Goal: Task Accomplishment & Management: Manage account settings

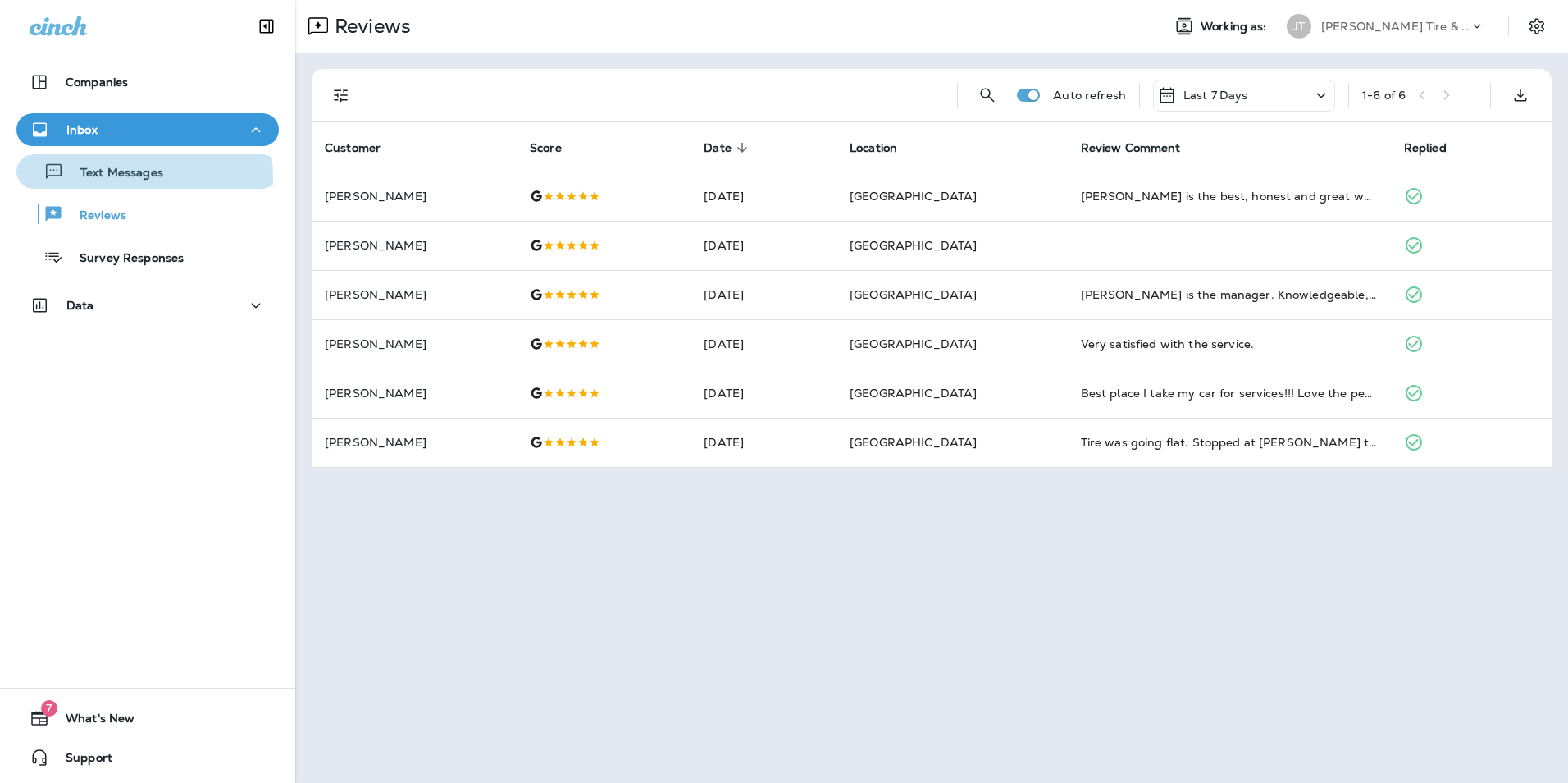
click at [110, 177] on p "Text Messages" at bounding box center [113, 174] width 100 height 15
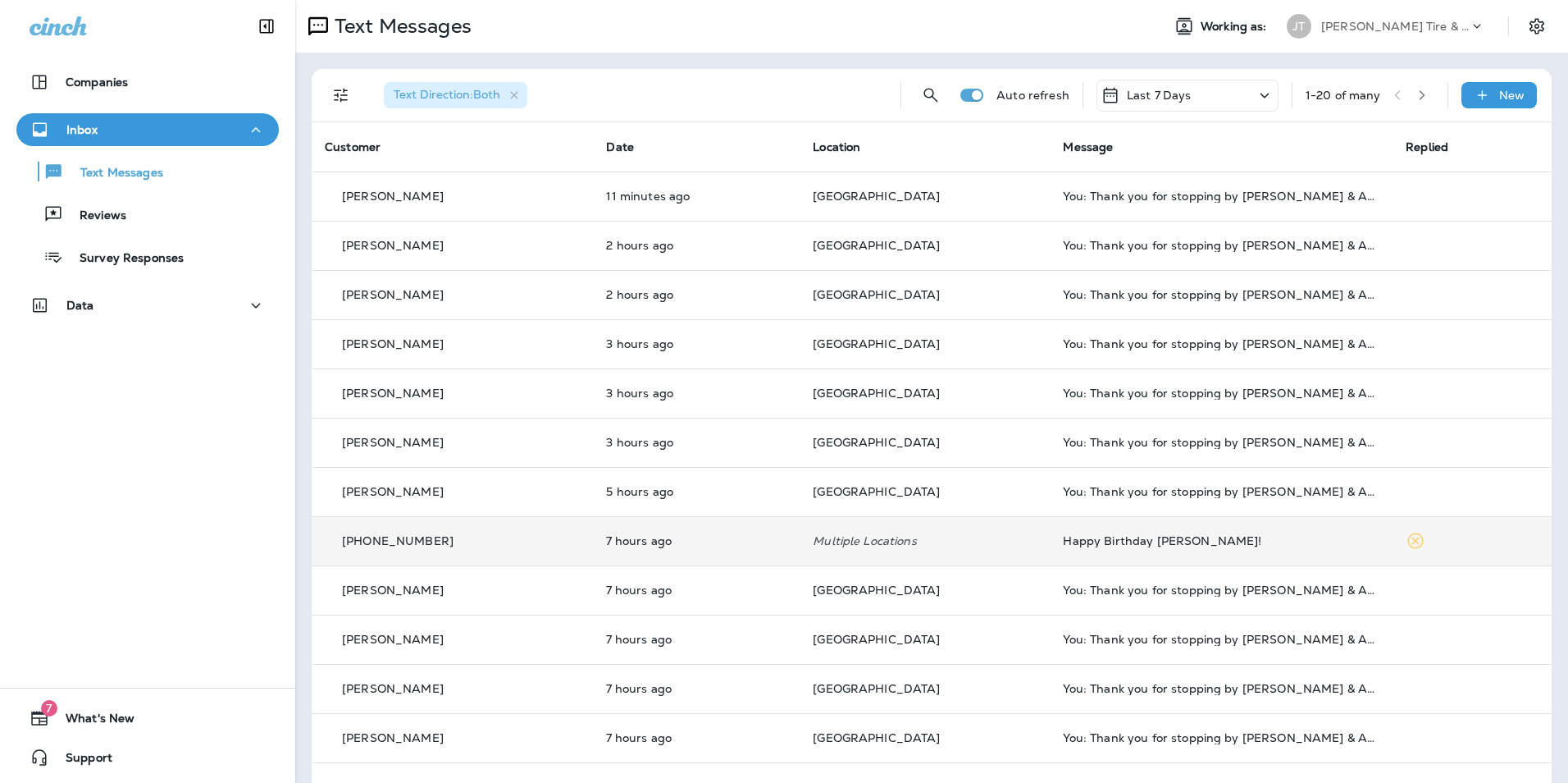
click at [548, 545] on div "+1 (402) 301-2350" at bounding box center [452, 541] width 255 height 17
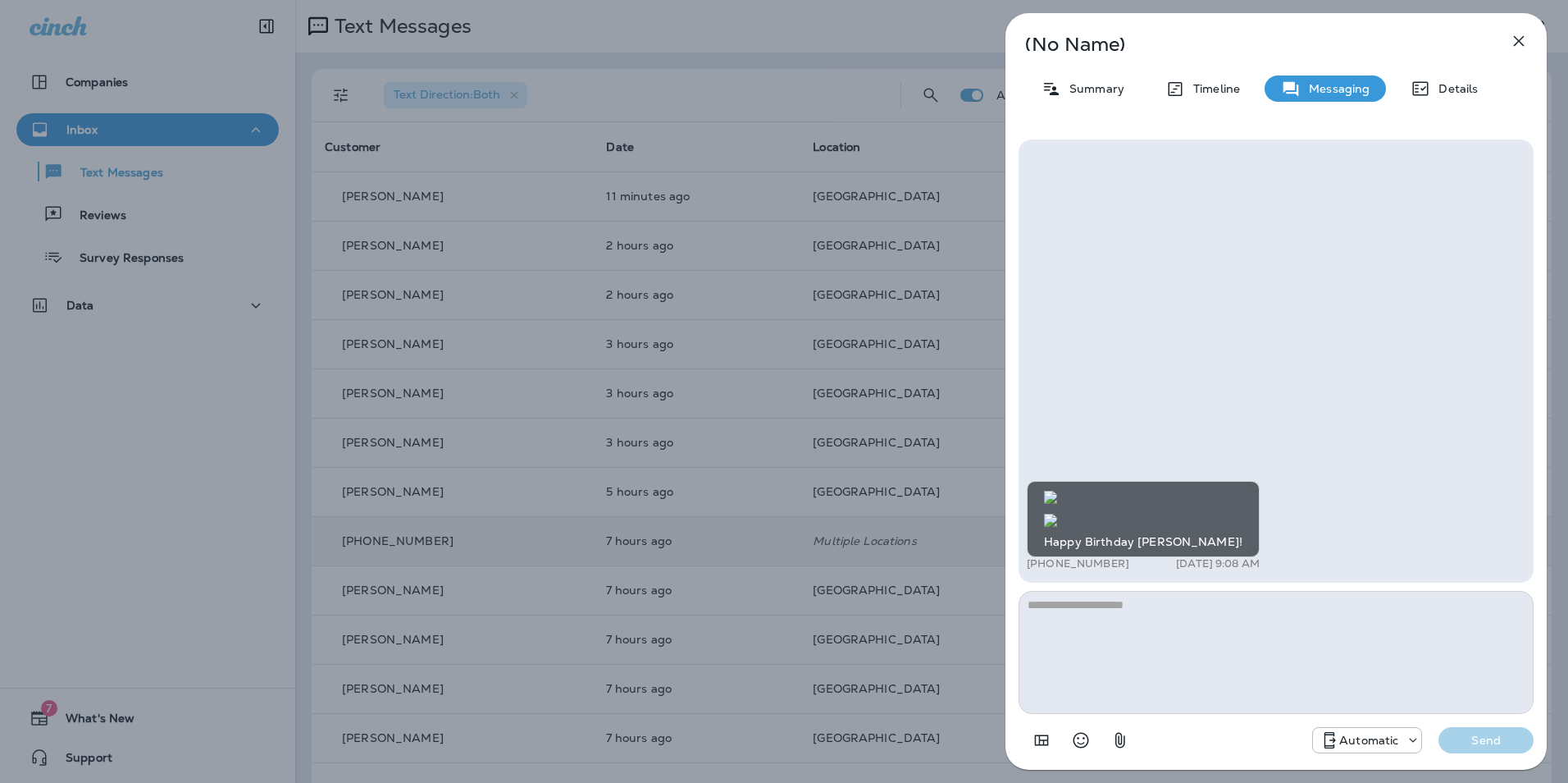
click at [1516, 43] on icon "button" at bounding box center [1519, 41] width 20 height 20
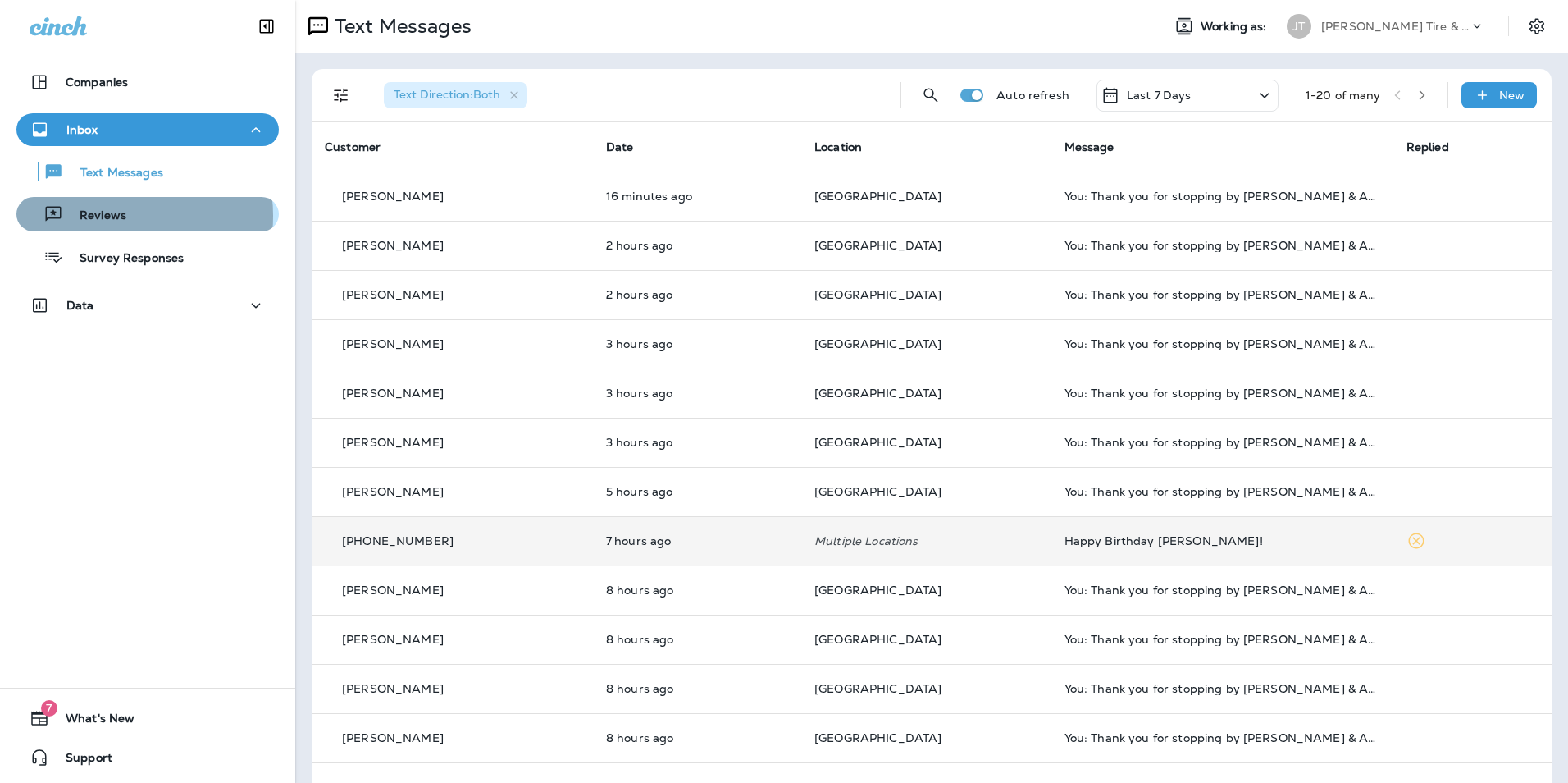
click at [120, 215] on p "Reviews" at bounding box center [95, 216] width 64 height 15
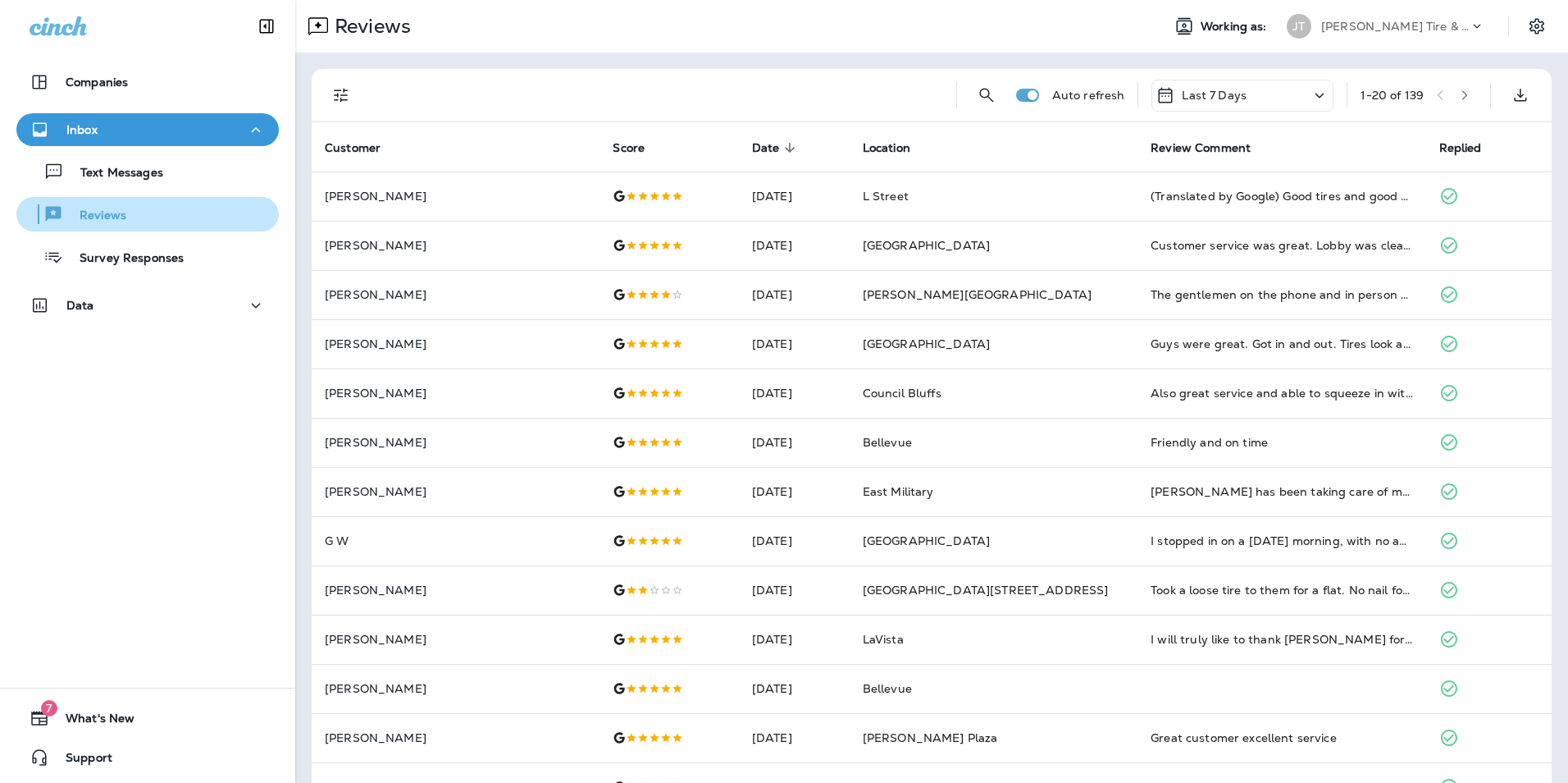
click at [130, 215] on div "Reviews" at bounding box center [147, 214] width 249 height 25
